Goal: Check status: Check status

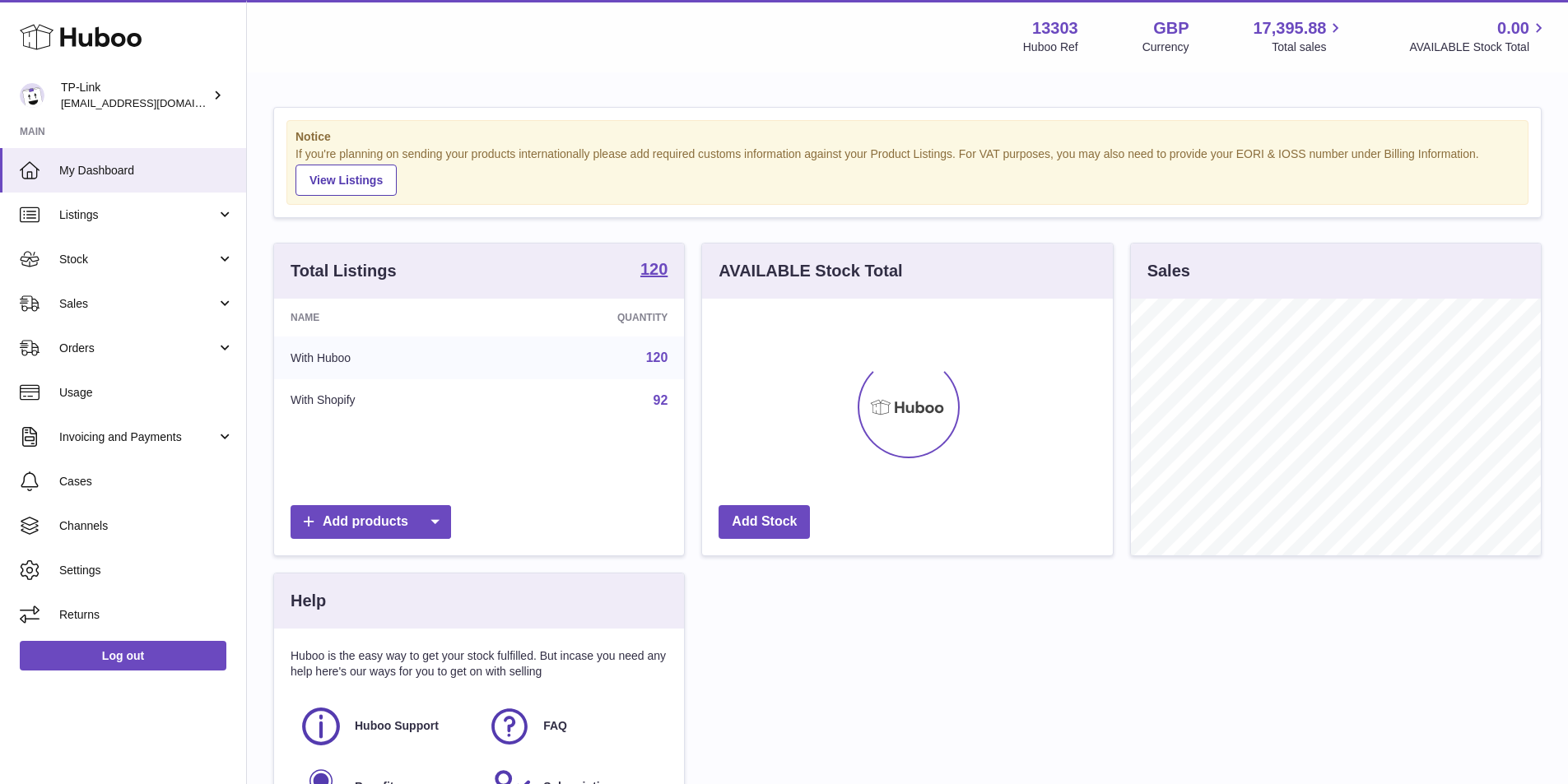
scroll to position [257, 411]
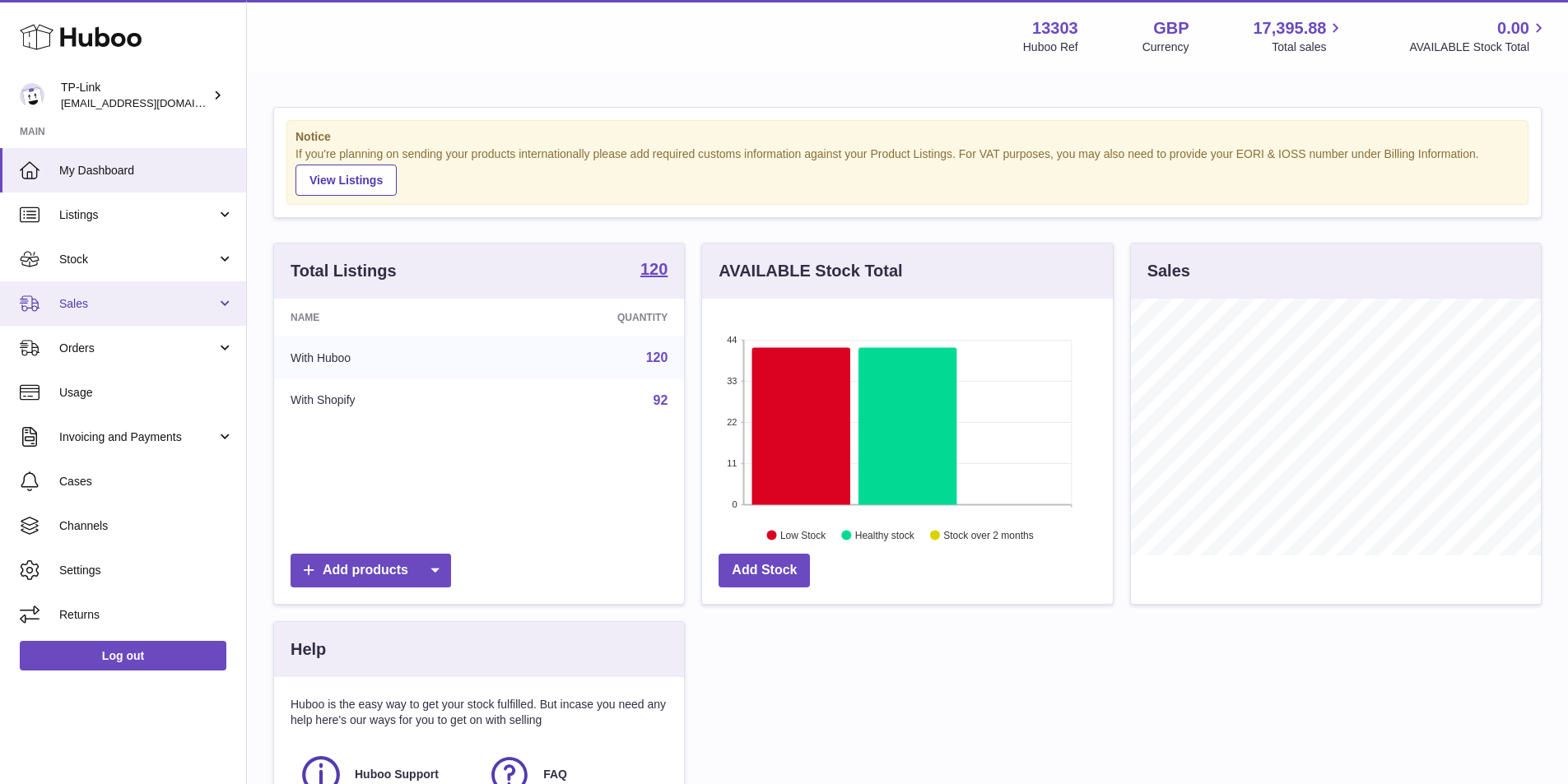
click at [83, 299] on span "Sales" at bounding box center [137, 304] width 157 height 16
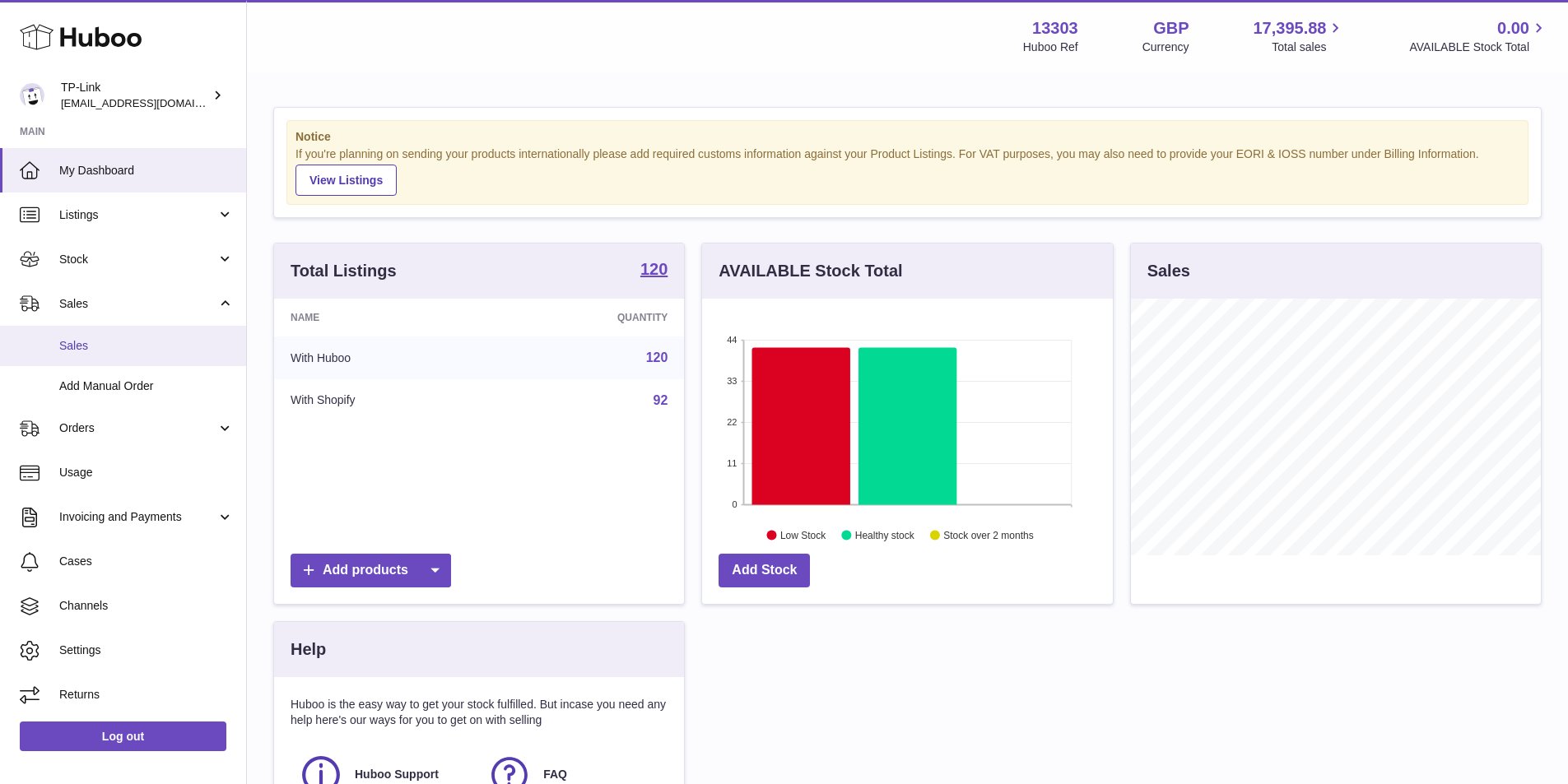
click at [111, 347] on span "Sales" at bounding box center [147, 346] width 175 height 16
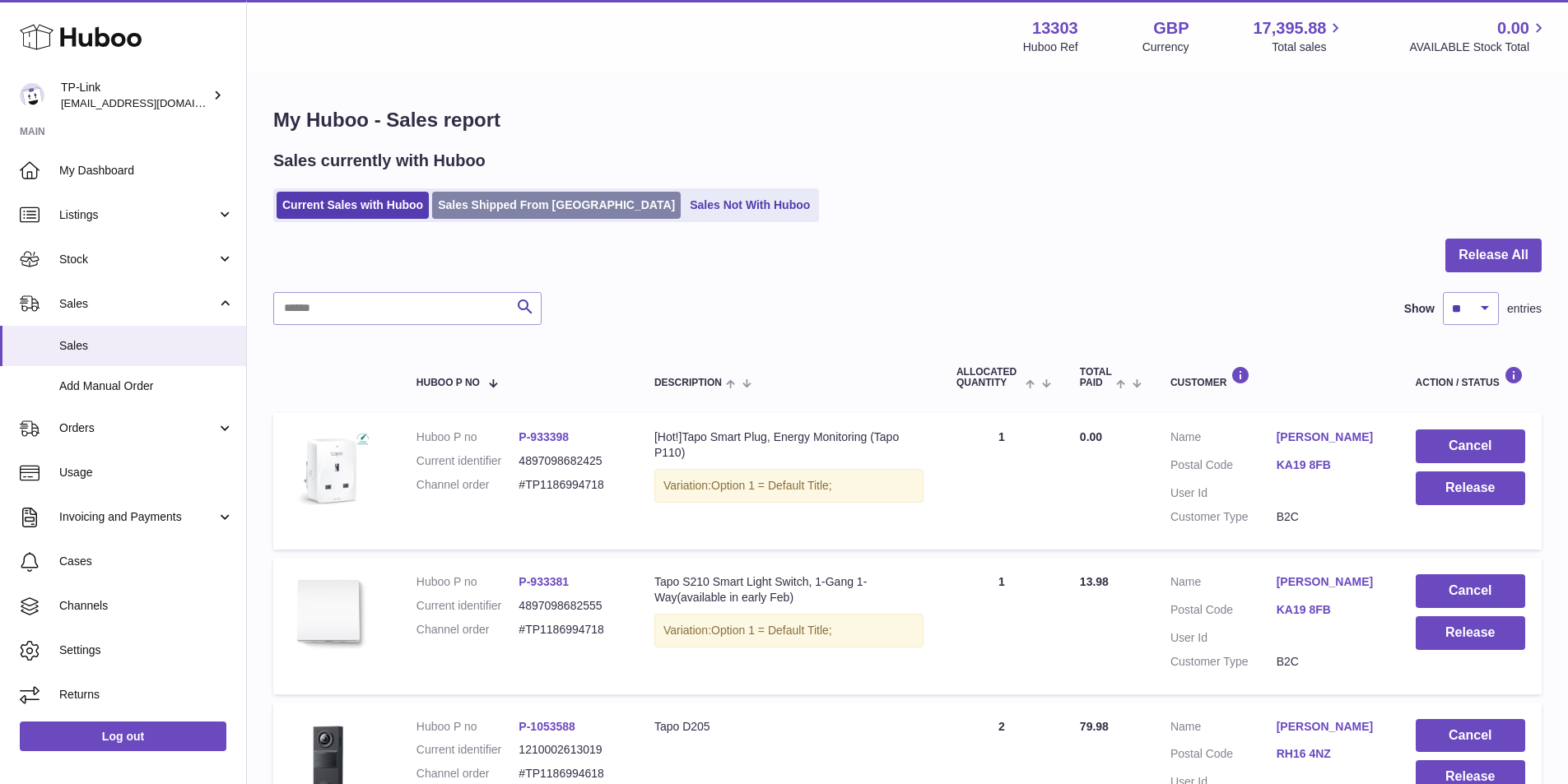
click at [495, 218] on link "Sales Shipped From [GEOGRAPHIC_DATA]" at bounding box center [557, 205] width 248 height 27
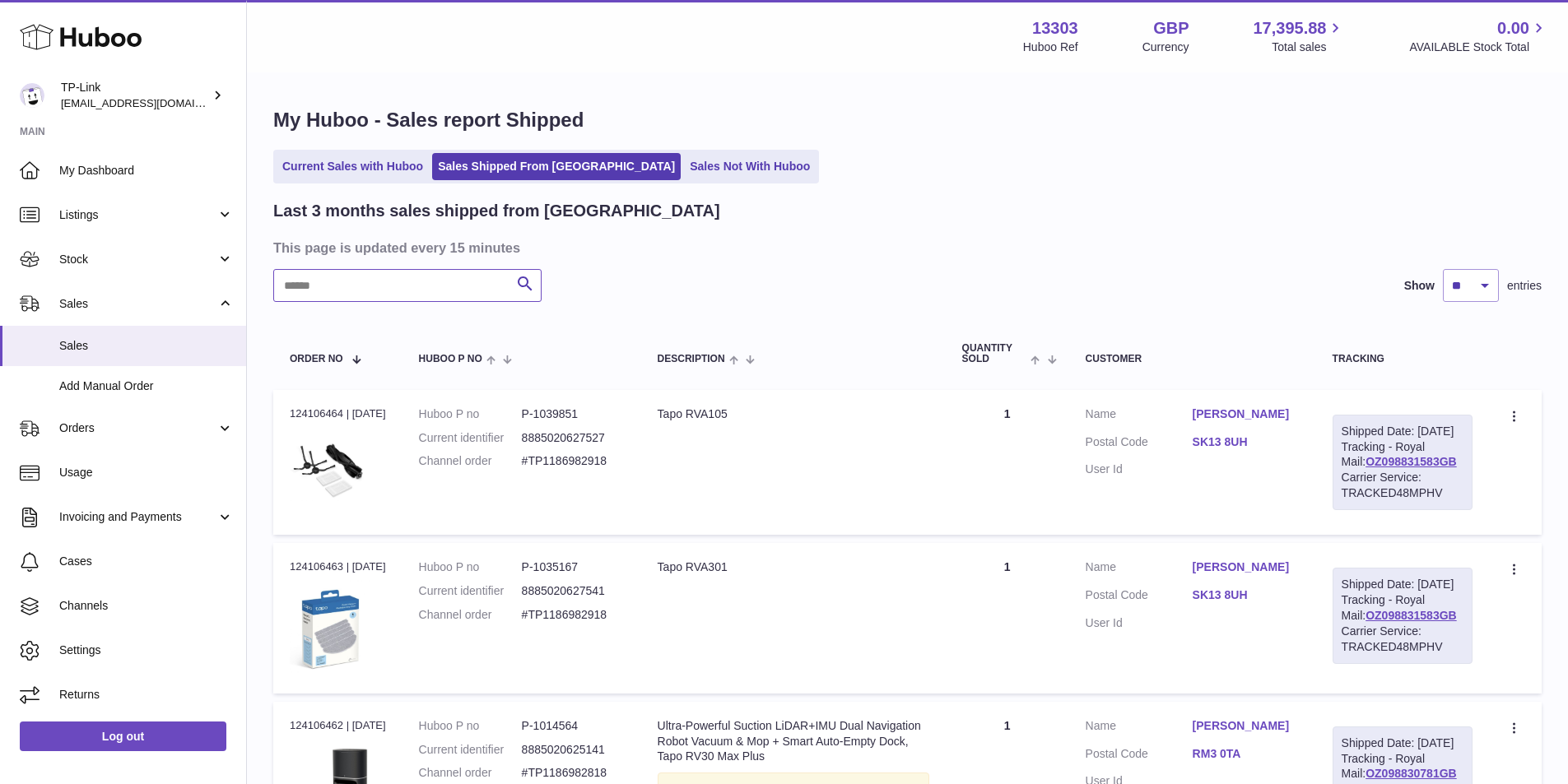
click at [331, 284] on input "text" at bounding box center [407, 285] width 268 height 33
paste input "**********"
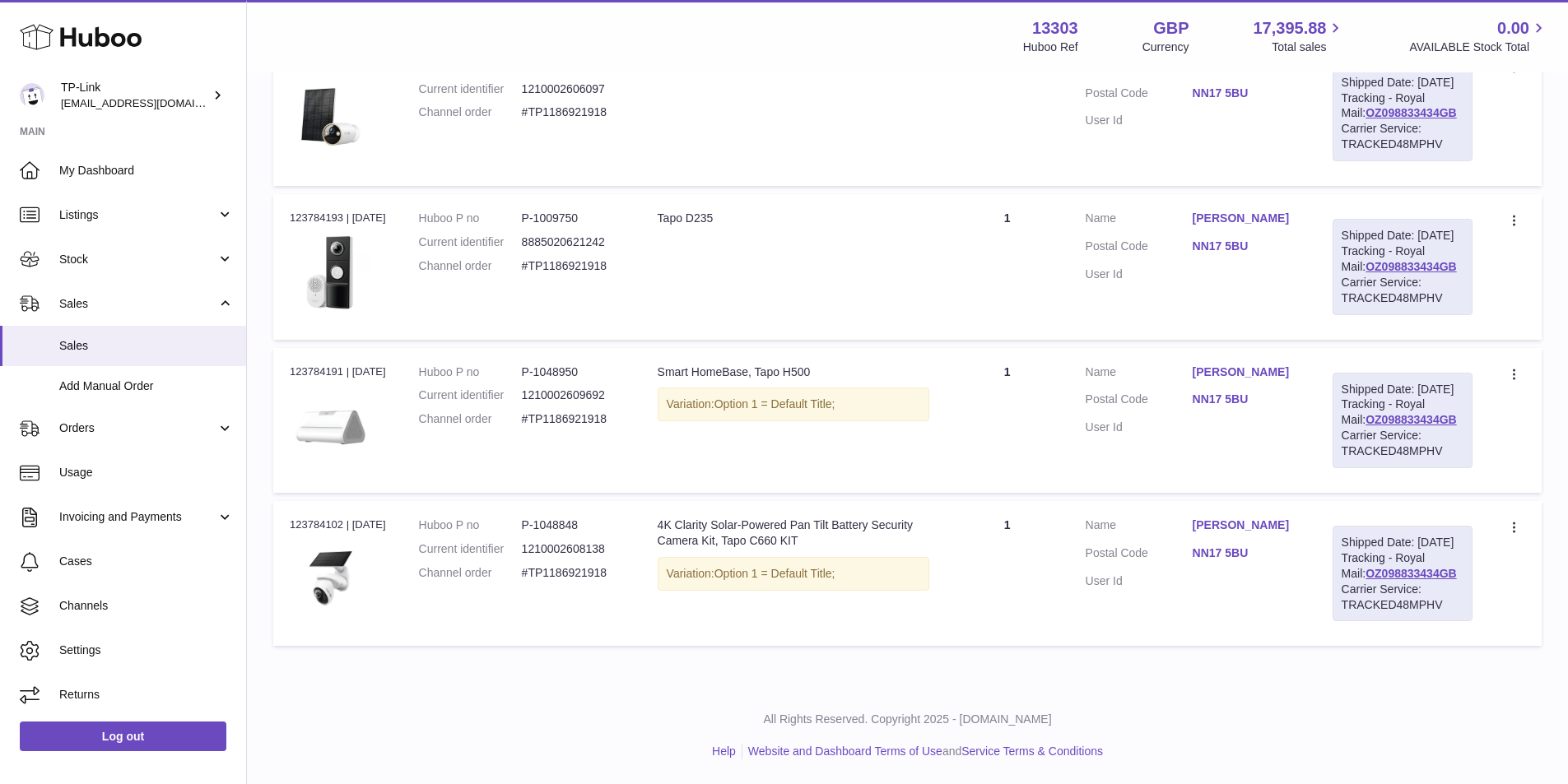
scroll to position [412, 0]
type input "**********"
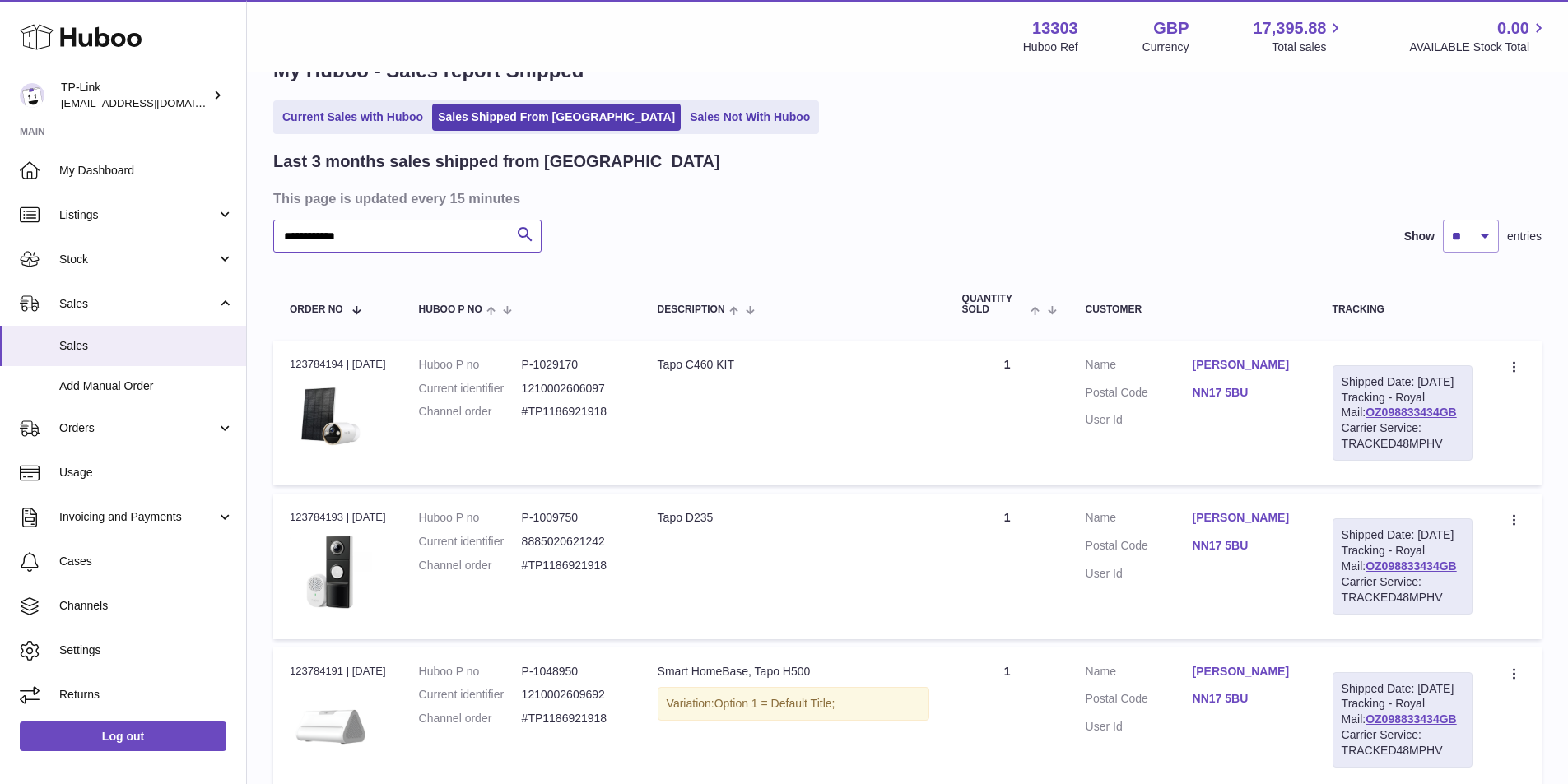
scroll to position [0, 0]
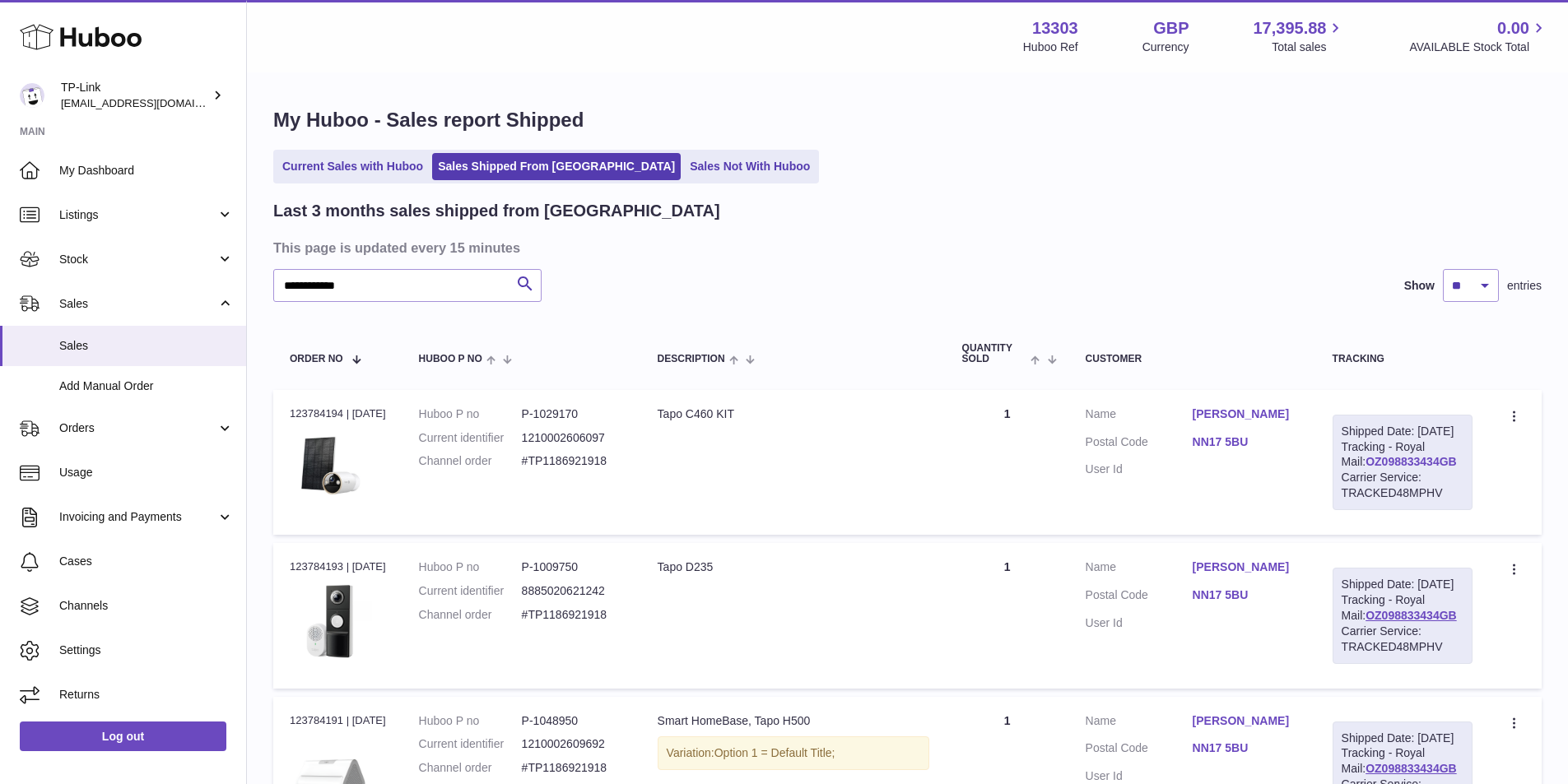
drag, startPoint x: 1455, startPoint y: 478, endPoint x: 1352, endPoint y: 482, distance: 103.1
click at [1352, 482] on div "Shipped Date: 4th Sep 2025 Tracking - Royal Mail: OZ098833434GB Carrier Service…" at bounding box center [1402, 463] width 140 height 96
copy link "OZ098833434GB"
